Goal: Task Accomplishment & Management: Complete application form

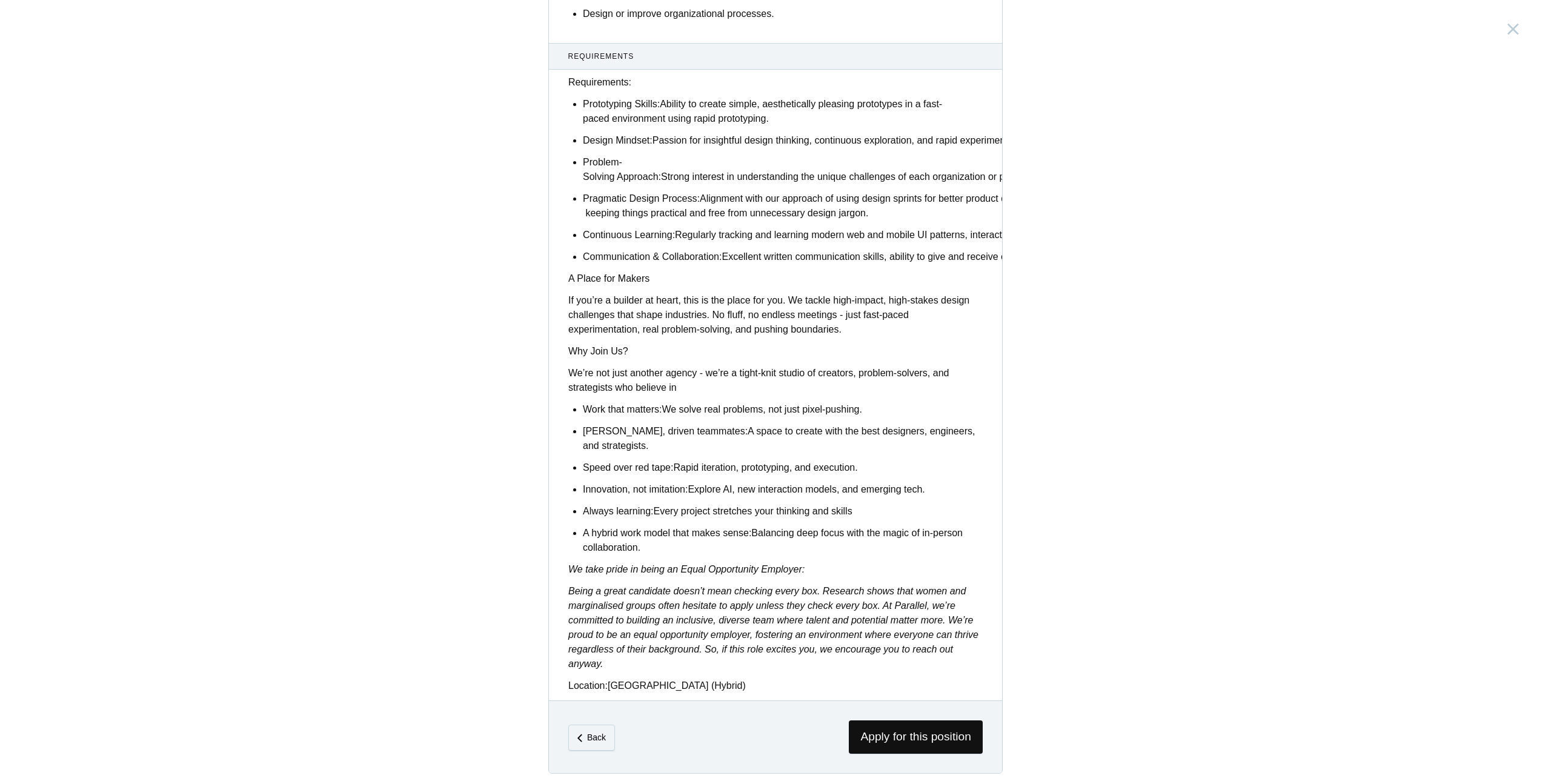
scroll to position [684, 0]
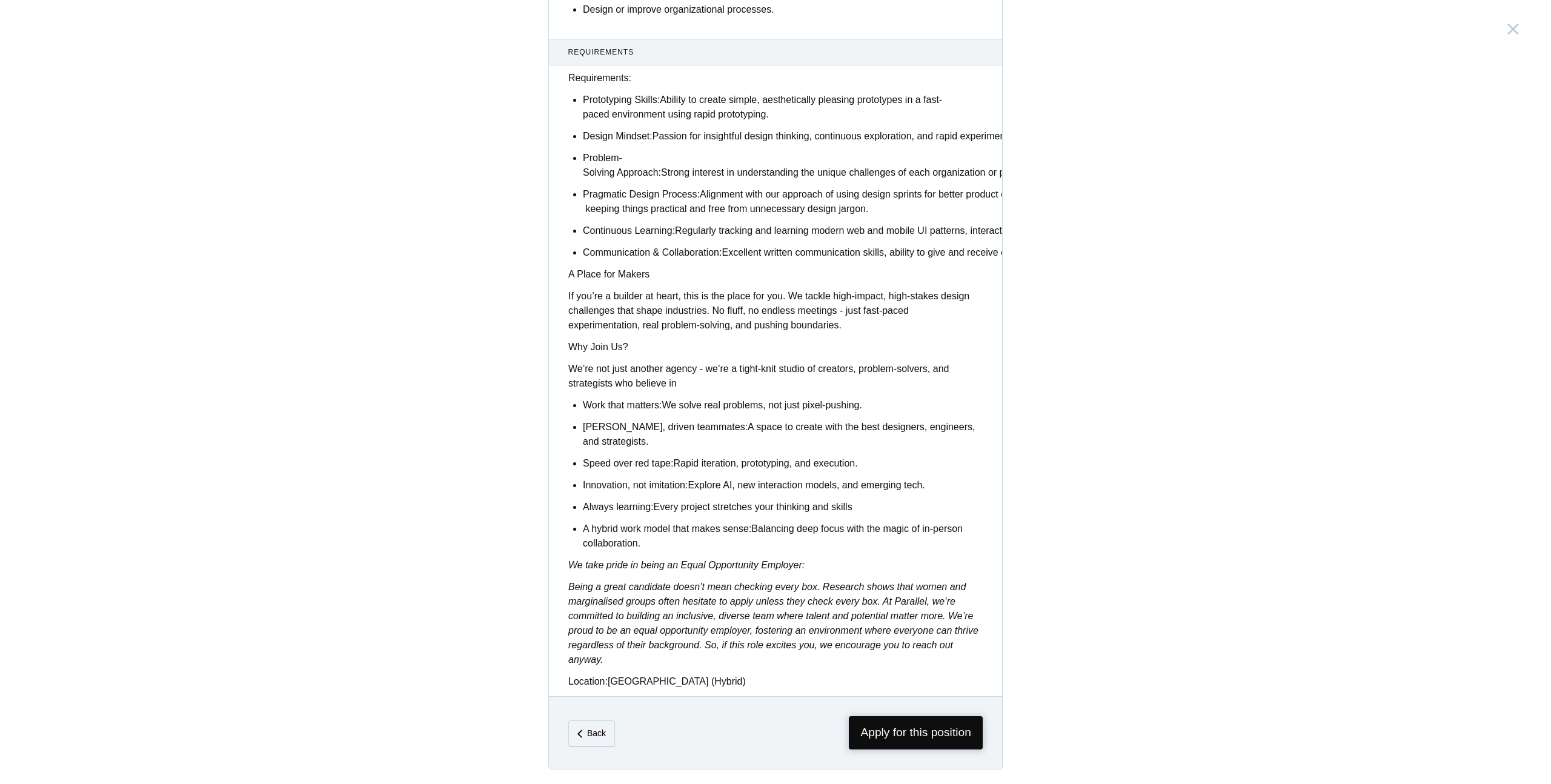
click at [916, 741] on span "Apply for this position" at bounding box center [916, 732] width 134 height 33
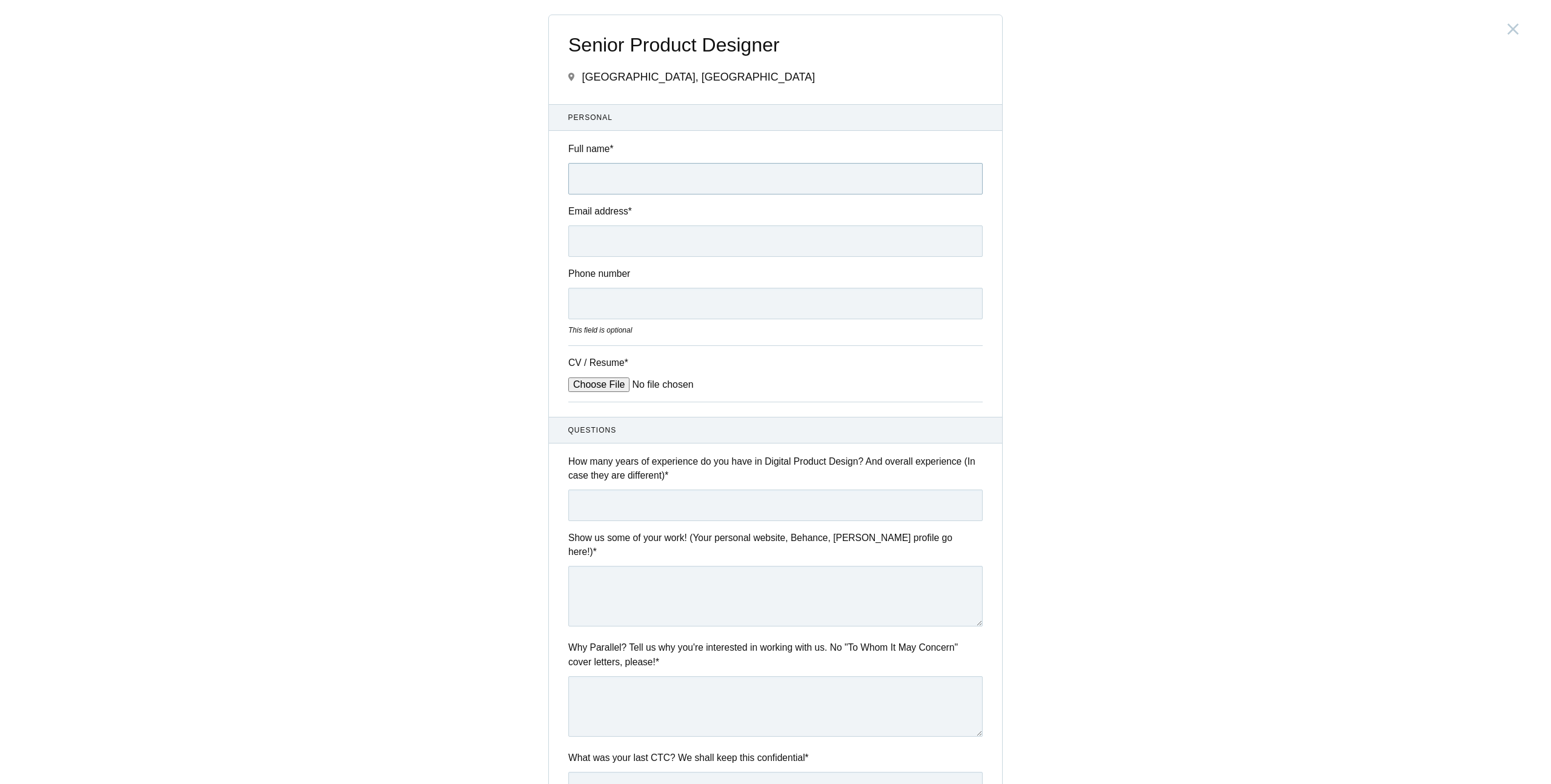
click at [631, 185] on input "Full name *" at bounding box center [776, 179] width 414 height 31
type input "[PERSON_NAME]"
type input "[EMAIL_ADDRESS][DOMAIN_NAME]"
type input "9036828939"
click at [574, 375] on div "CV / Resume *" at bounding box center [776, 373] width 414 height 56
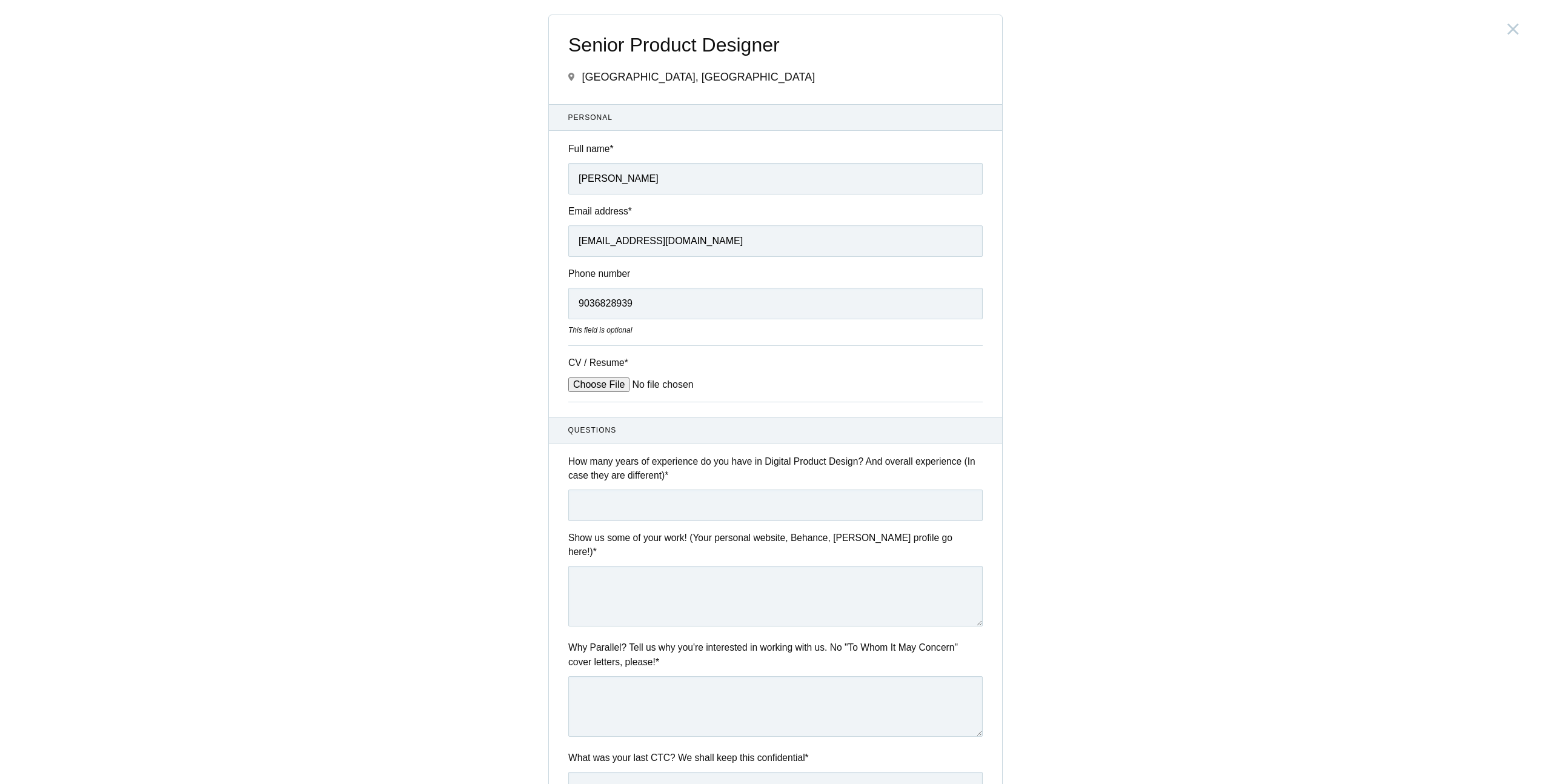
click at [573, 387] on input "CV / Resume *" at bounding box center [660, 385] width 183 height 15
type input "C:\fakepath\Yashwanth_Kumar_N_Product Designer_8 years_2025.pdf"
click at [641, 503] on input "text" at bounding box center [776, 505] width 414 height 31
type input "8.4"
click at [622, 592] on textarea at bounding box center [776, 596] width 414 height 61
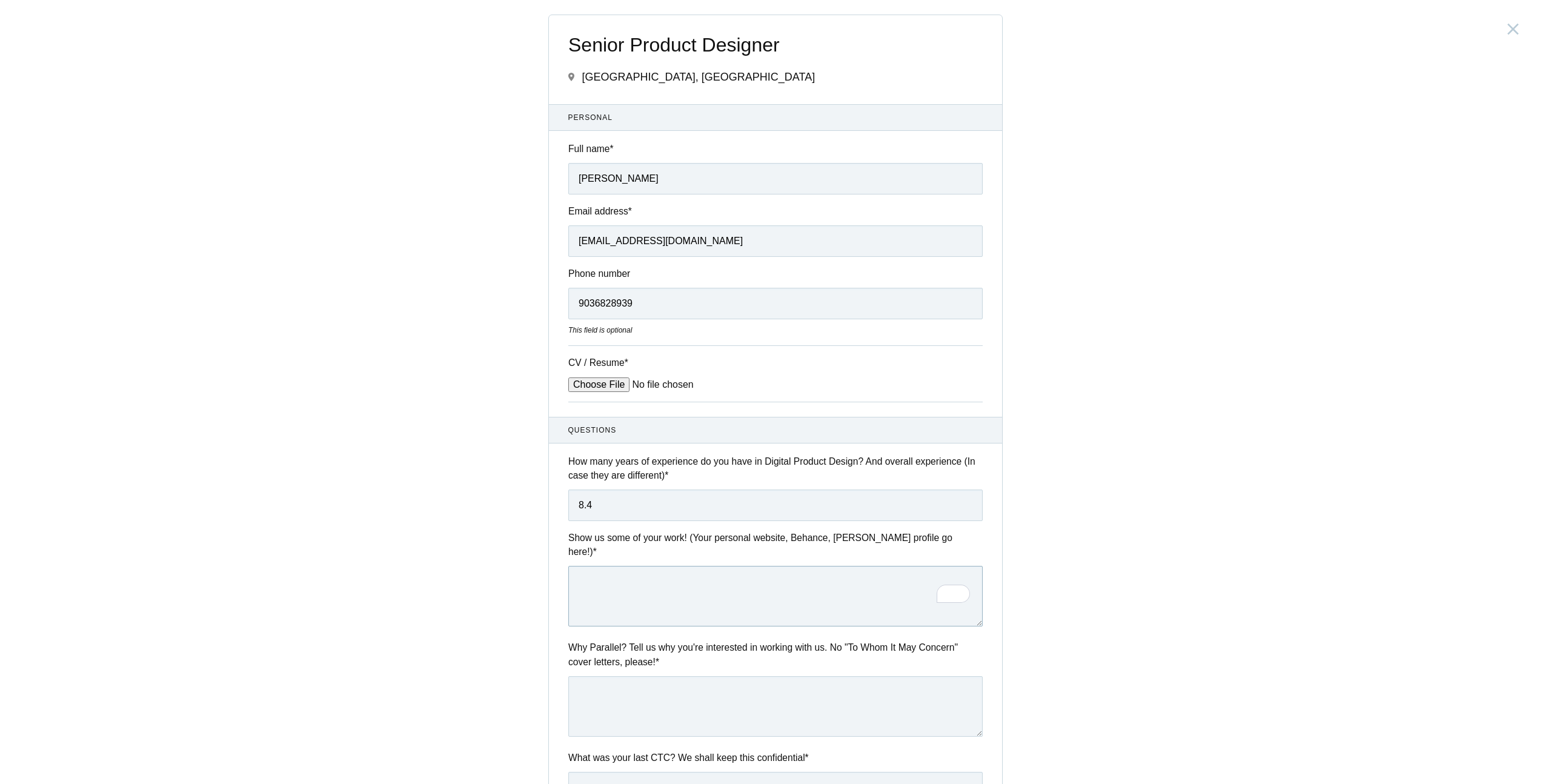
paste textarea "[URL][DOMAIN_NAME]"
click at [603, 571] on textarea "[URL][DOMAIN_NAME]" at bounding box center [776, 596] width 414 height 61
type textarea "[URL][DOMAIN_NAME] Password: define-ideate-design-test"
click at [609, 660] on div "Why Parallel? Tell us why you're interested in working with us. No "To Whom It …" at bounding box center [775, 690] width 453 height 100
click at [609, 676] on textarea at bounding box center [776, 707] width 414 height 61
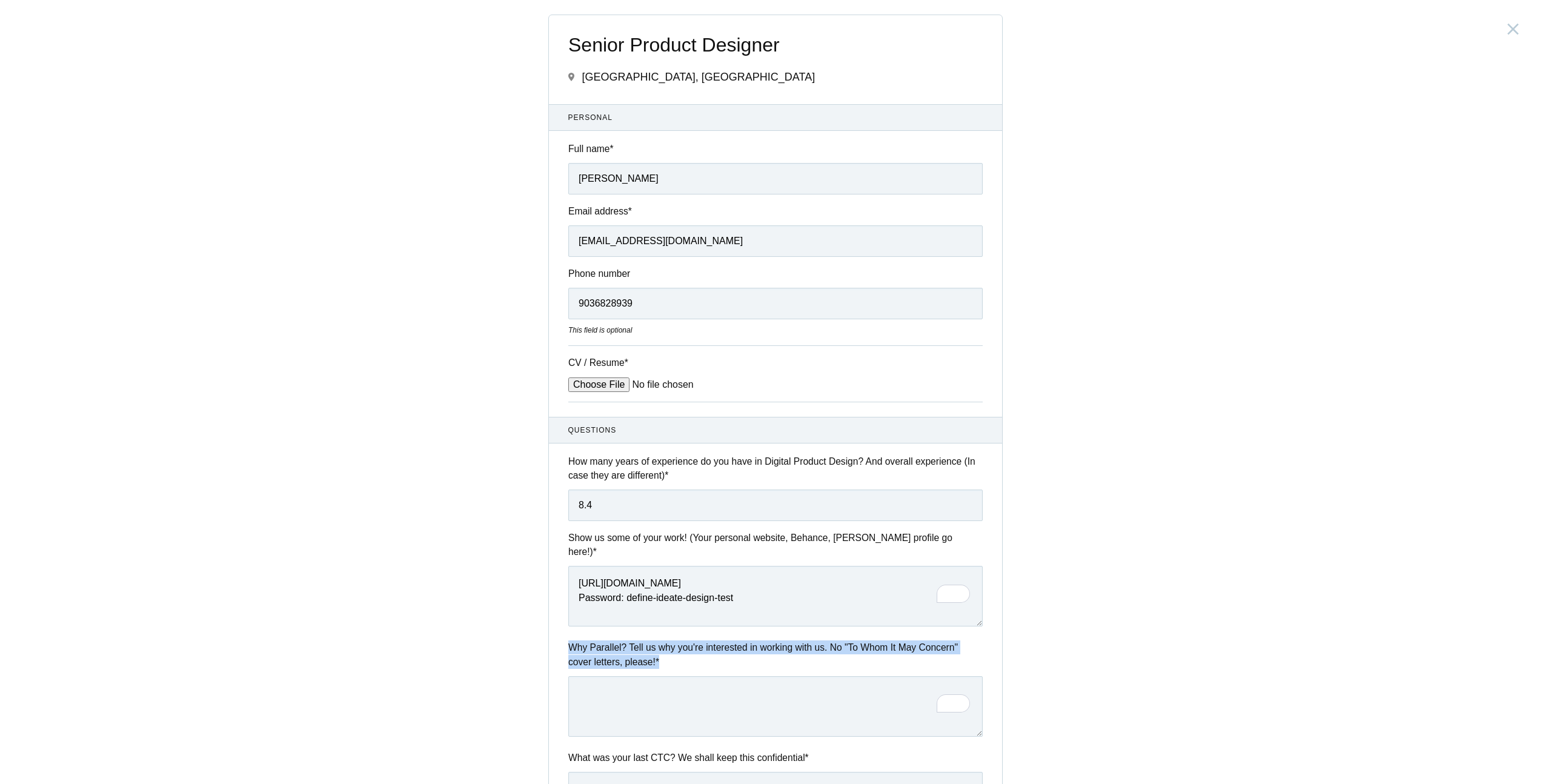
drag, startPoint x: 560, startPoint y: 636, endPoint x: 885, endPoint y: 646, distance: 325.2
click at [885, 646] on div "Why Parallel? Tell us why you're interested in working with us. No "To Whom It …" at bounding box center [775, 690] width 453 height 100
copy label "Why Parallel? Tell us why you're interested in working with us. No "To Whom It …"
click at [625, 686] on textarea "To enrich screen reader interactions, please activate Accessibility in Grammarl…" at bounding box center [776, 707] width 414 height 61
paste textarea "I’m excited about Parallel HQ because of its collaborative culture and strong f…"
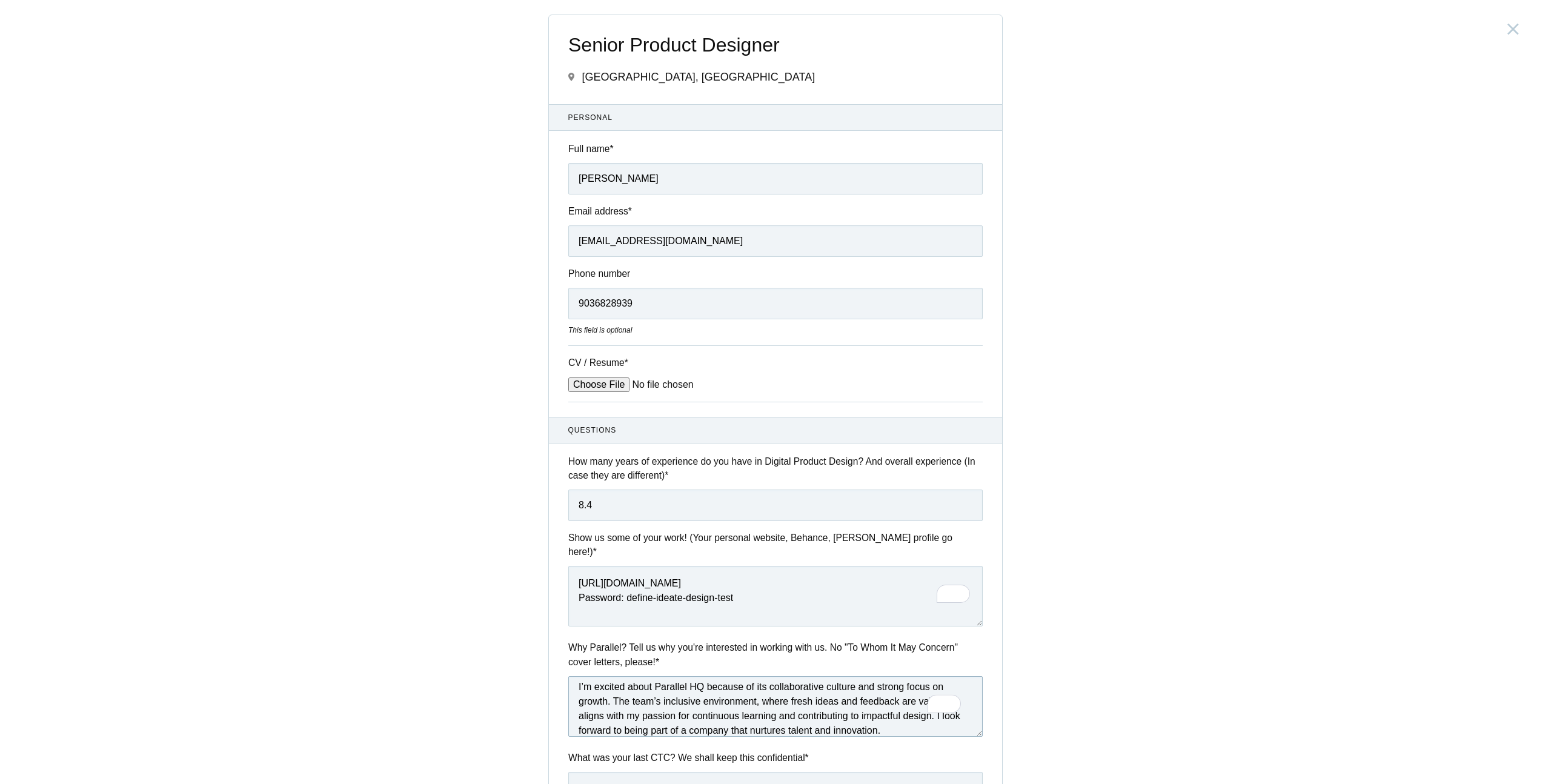
scroll to position [18, 0]
type textarea "I’m excited about Parallel HQ because of its collaborative culture and strong f…"
click at [549, 735] on div "Questions How many years of experience do you have in Digital Product Design? A…" at bounding box center [775, 687] width 453 height 542
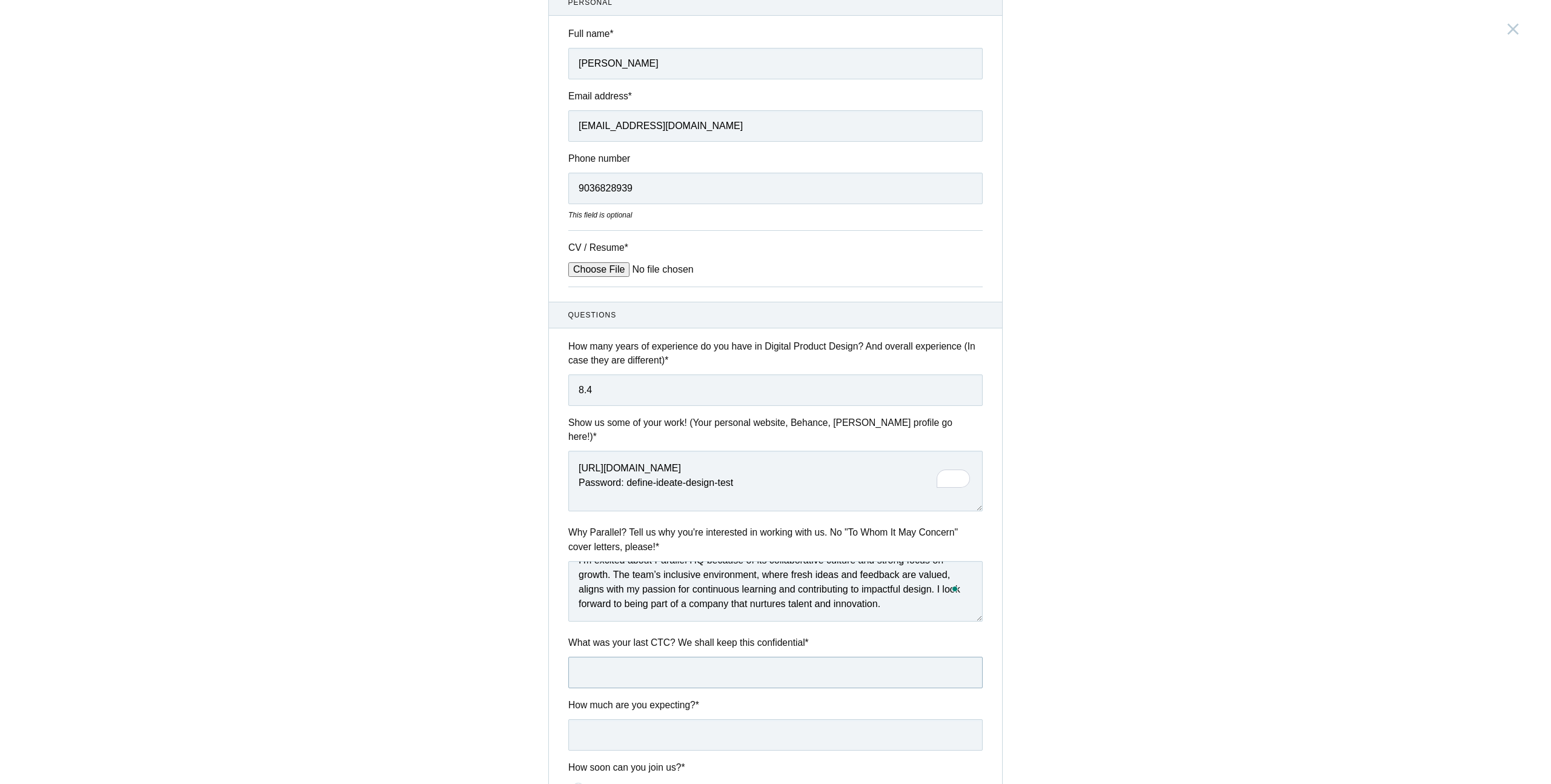
click at [622, 662] on input "text" at bounding box center [776, 673] width 414 height 31
type input "30lpa"
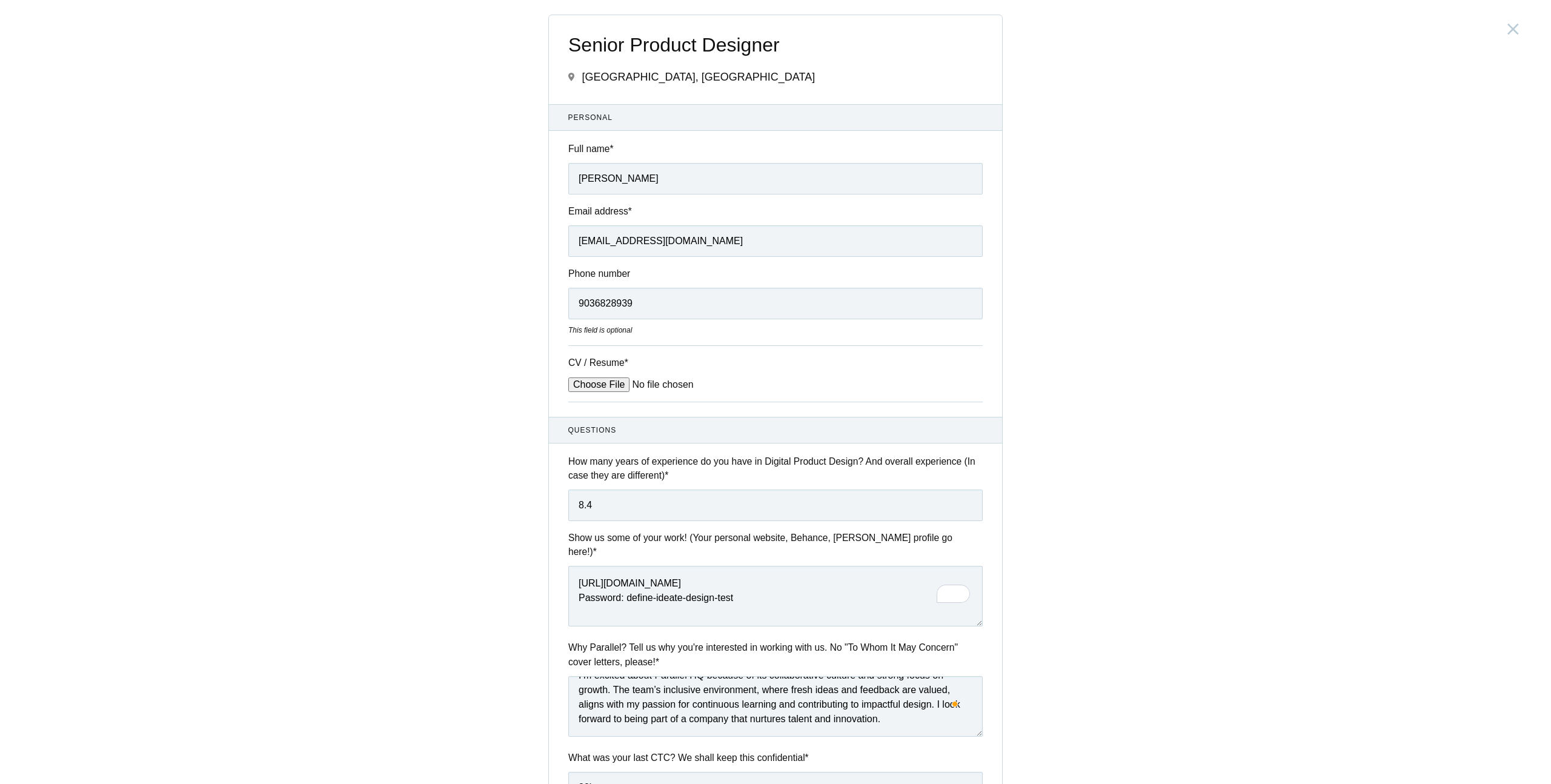
scroll to position [284, 0]
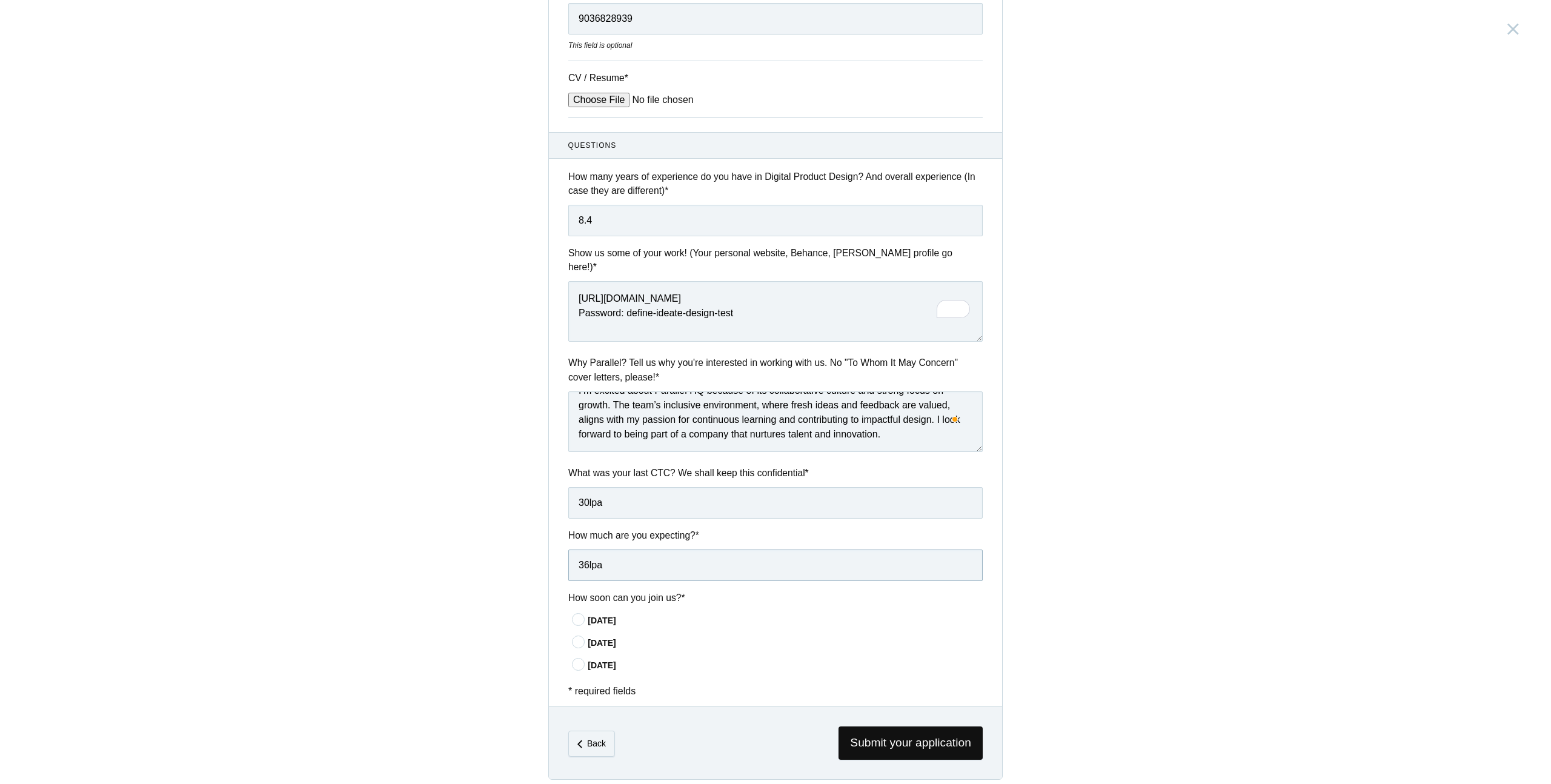
type input "36lpa"
click at [611, 615] on div "[DATE]" at bounding box center [785, 621] width 395 height 13
click at [0, 0] on input"] "[DATE]" at bounding box center [0, 0] width 0 height 0
click at [854, 728] on span "Submit your application" at bounding box center [910, 743] width 145 height 33
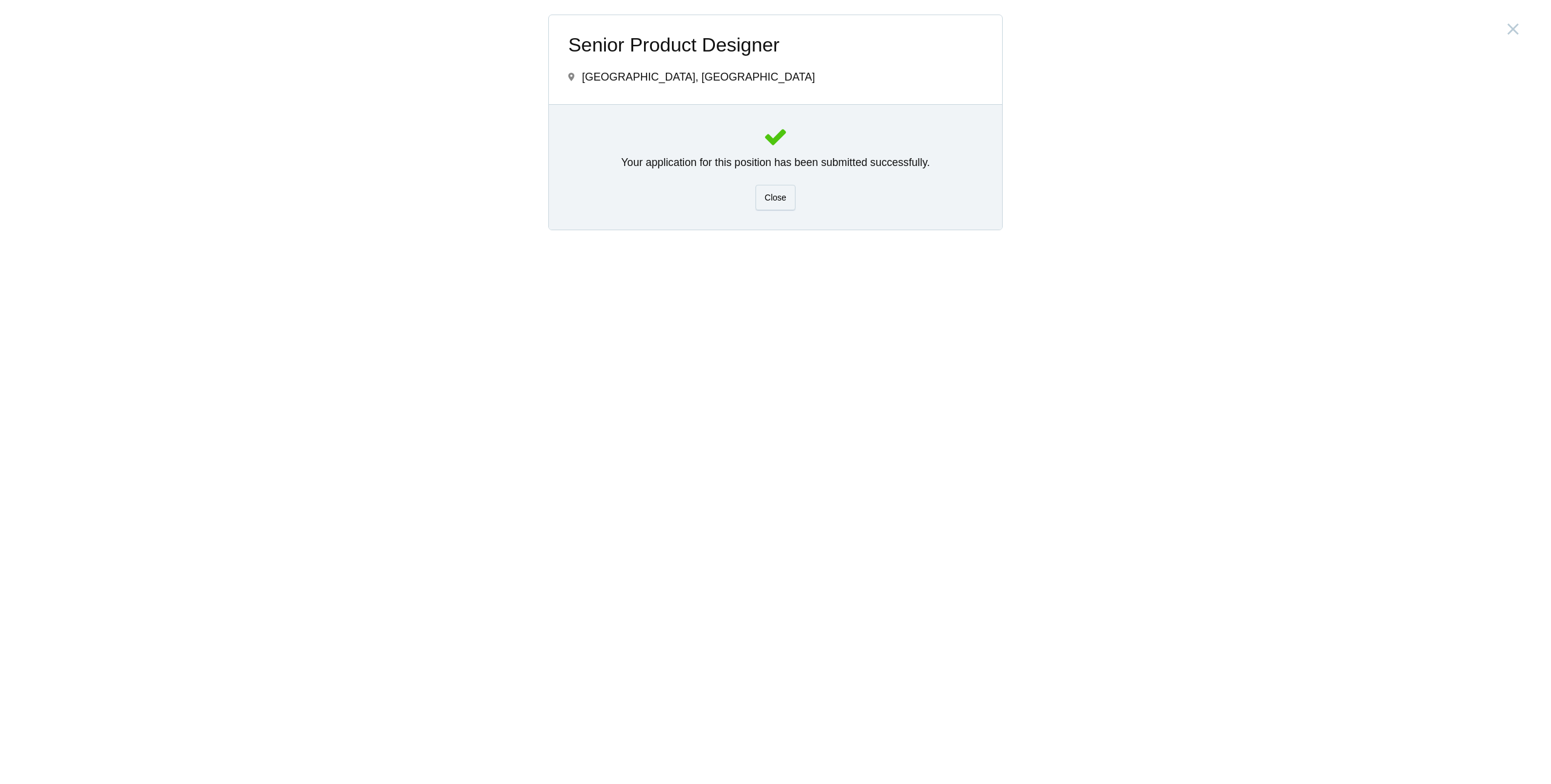
scroll to position [0, 0]
